Goal: Find specific page/section: Find specific page/section

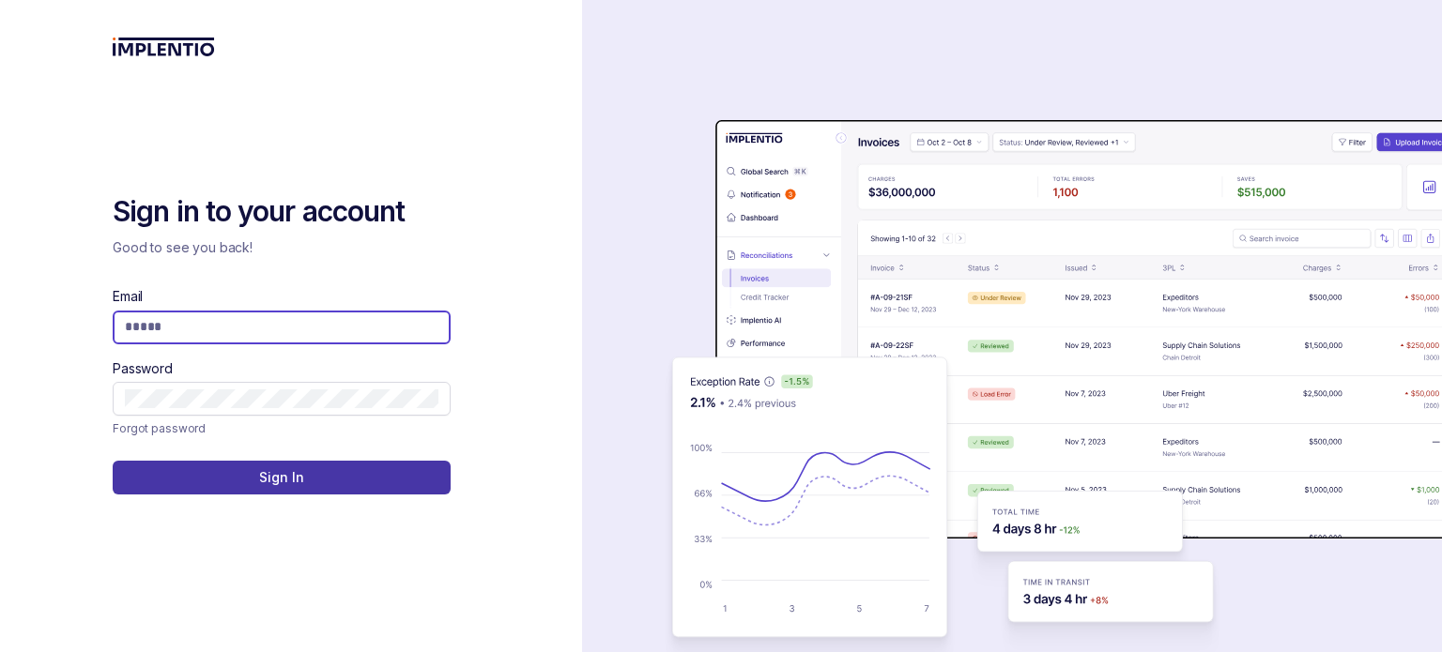
type input "**********"
click at [342, 472] on button "Sign In" at bounding box center [282, 478] width 338 height 34
click at [319, 472] on button "Sign In" at bounding box center [282, 478] width 338 height 34
click at [283, 483] on p "Sign In" at bounding box center [281, 477] width 44 height 19
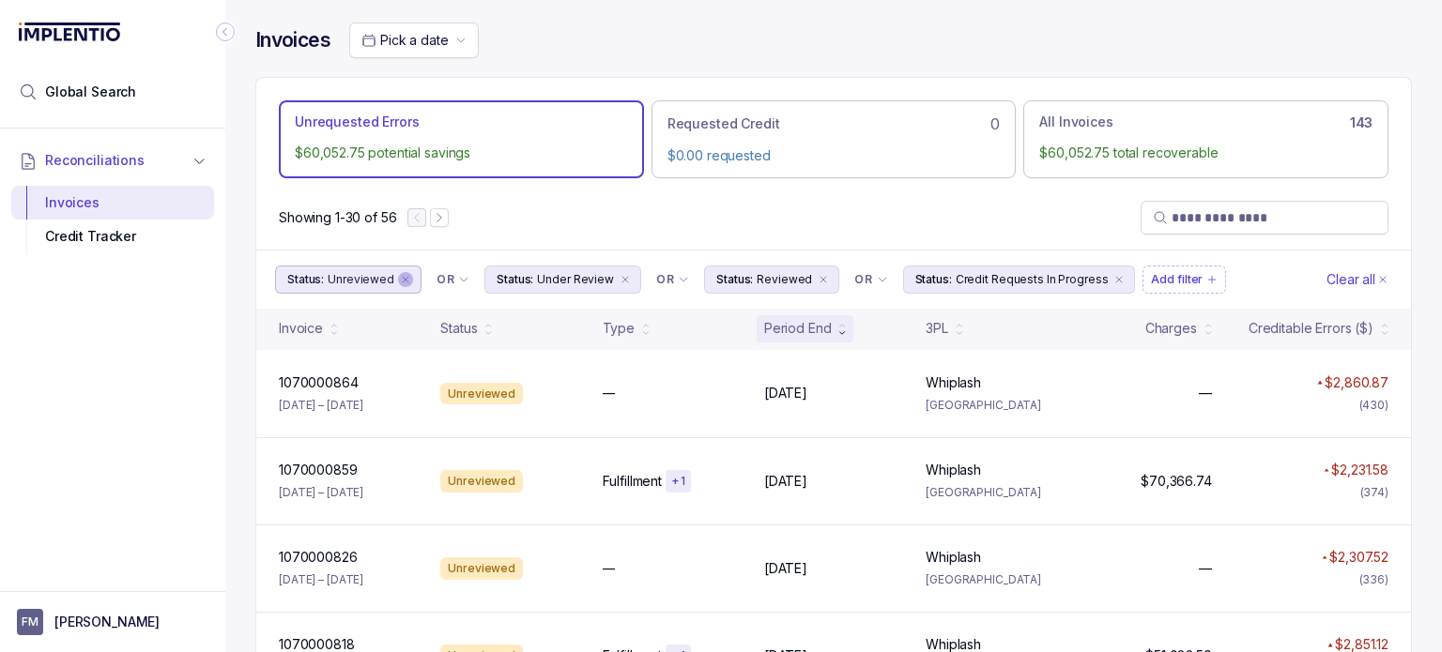
click at [400, 278] on icon "remove content" at bounding box center [405, 279] width 11 height 11
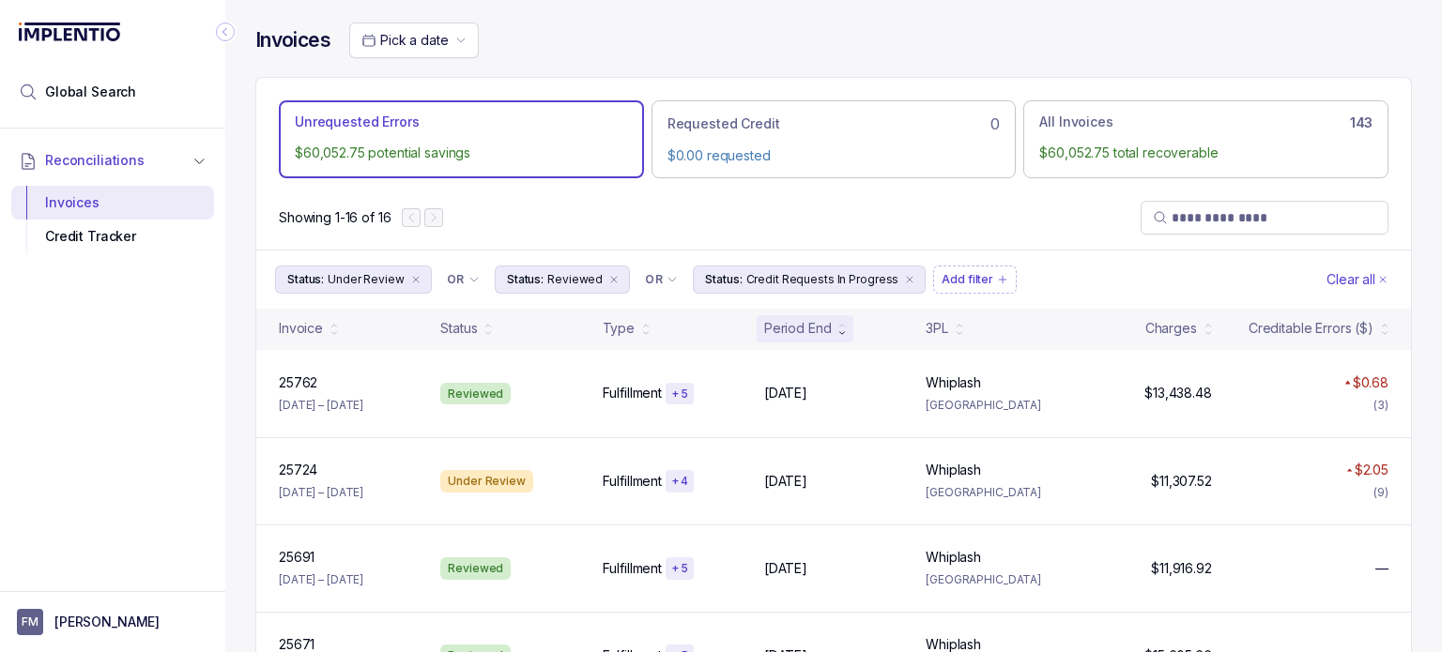
click at [63, 26] on icon at bounding box center [65, 32] width 109 height 19
click at [215, 33] on div "Collapse Icon" at bounding box center [225, 32] width 23 height 23
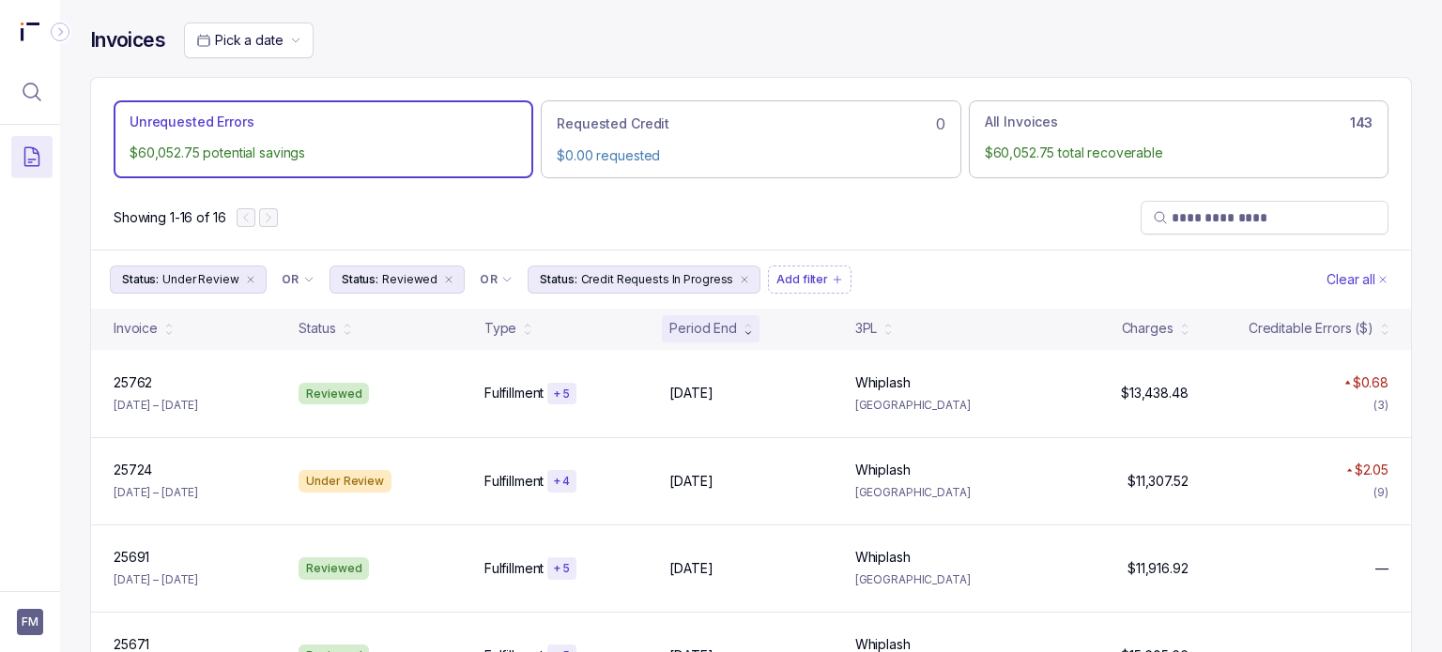
click at [64, 34] on icon "Collapse Icon" at bounding box center [60, 32] width 19 height 19
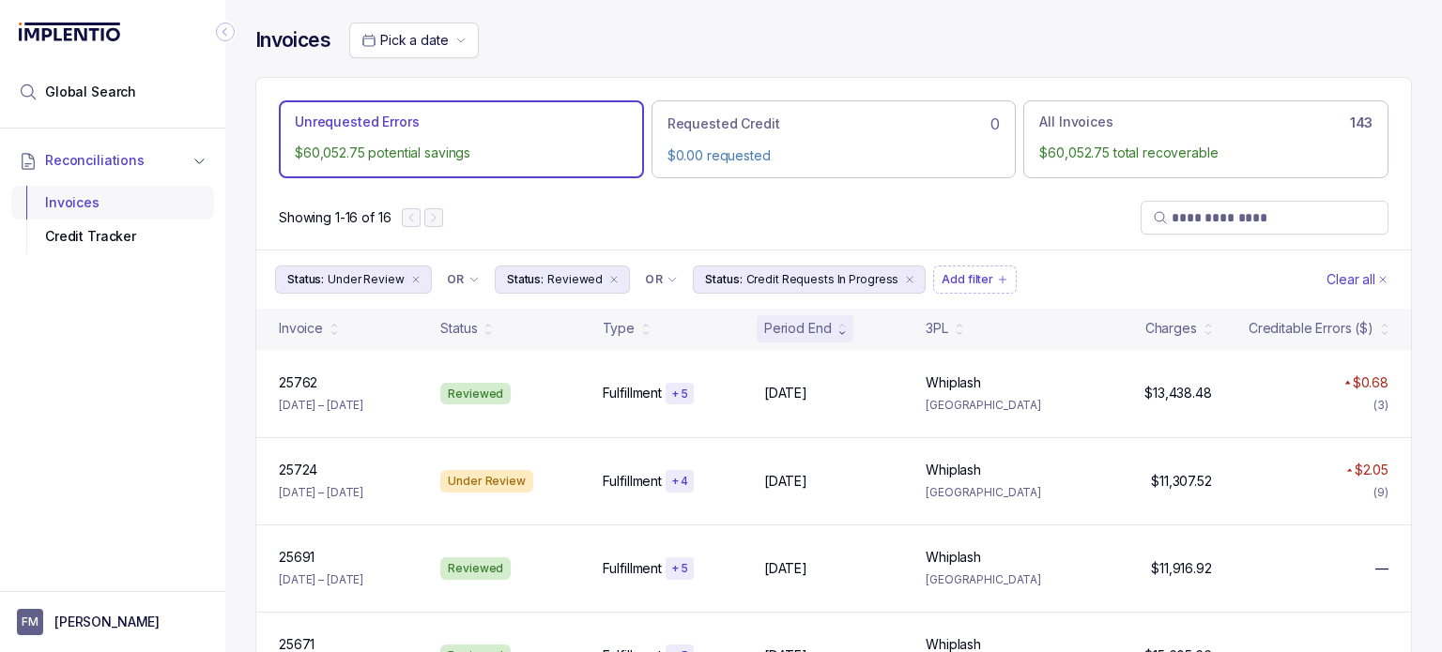
click at [147, 201] on div "Invoices" at bounding box center [112, 203] width 173 height 34
click at [161, 171] on li "Reconciliations" at bounding box center [101, 160] width 181 height 41
click at [160, 171] on li "Reconciliations" at bounding box center [101, 160] width 181 height 41
click at [127, 202] on div "Invoices" at bounding box center [112, 203] width 173 height 34
